Goal: Task Accomplishment & Management: Use online tool/utility

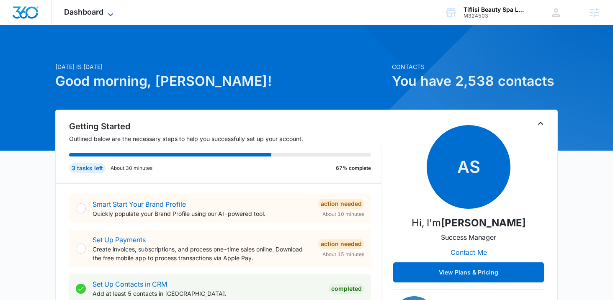
click at [87, 13] on span "Dashboard" at bounding box center [83, 12] width 39 height 9
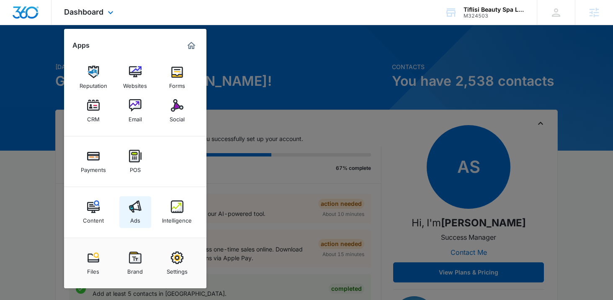
click at [138, 212] on img at bounding box center [135, 206] width 13 height 13
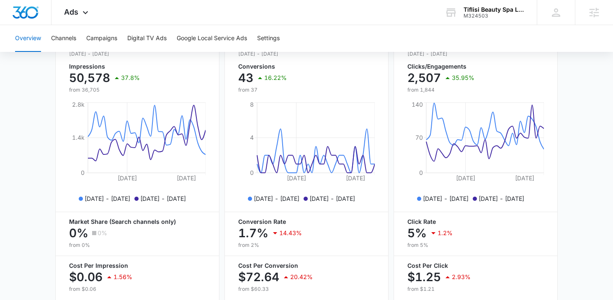
scroll to position [379, 0]
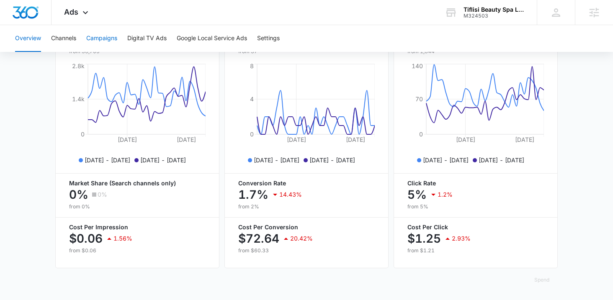
click at [93, 36] on button "Campaigns" at bounding box center [101, 38] width 31 height 27
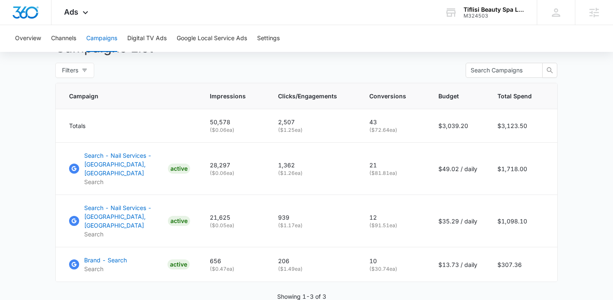
scroll to position [323, 0]
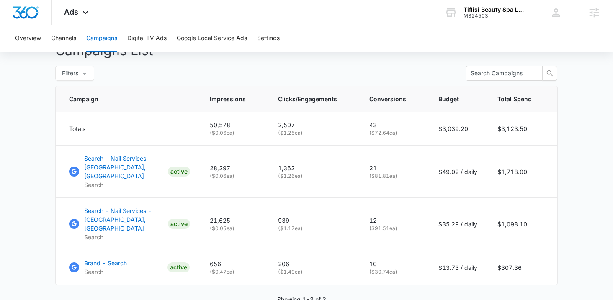
click at [46, 198] on main "Campaigns Filters [DATE] [DATE] Overall Results Impressions 50.6k 37.8% 36.7k p…" at bounding box center [306, 50] width 613 height 588
click at [45, 110] on main "Campaigns Filters [DATE] [DATE] Overall Results Impressions 50.6k 37.8% 36.7k p…" at bounding box center [306, 50] width 613 height 588
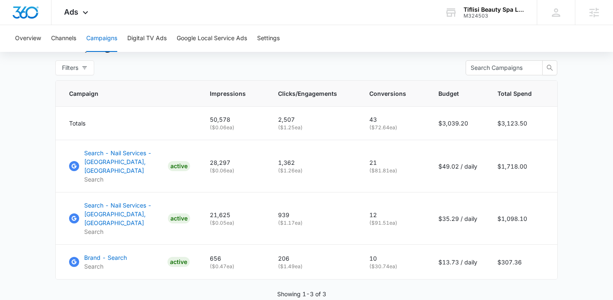
scroll to position [330, 0]
